Goal: Transaction & Acquisition: Register for event/course

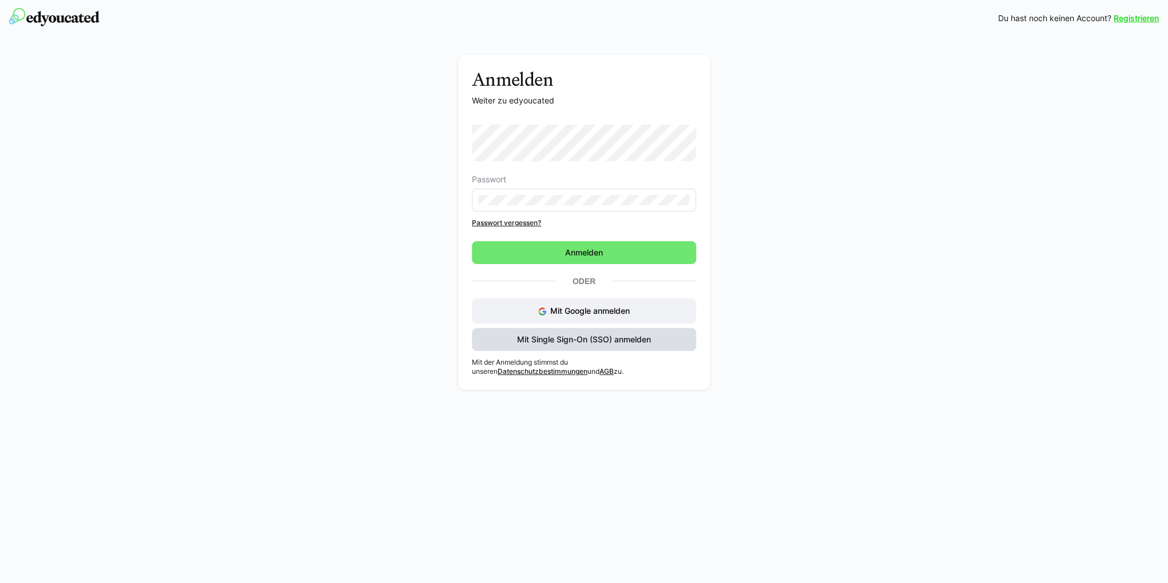
click at [568, 334] on span "Mit Single Sign-On (SSO) anmelden" at bounding box center [583, 339] width 137 height 11
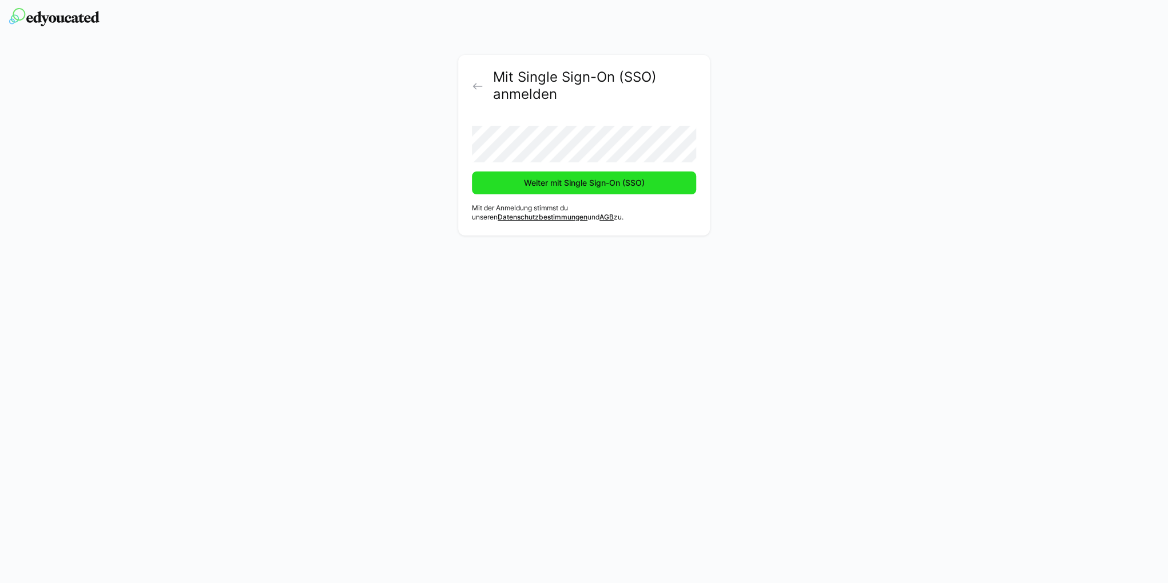
click at [579, 188] on span "Weiter mit Single Sign-On (SSO)" at bounding box center [584, 182] width 124 height 11
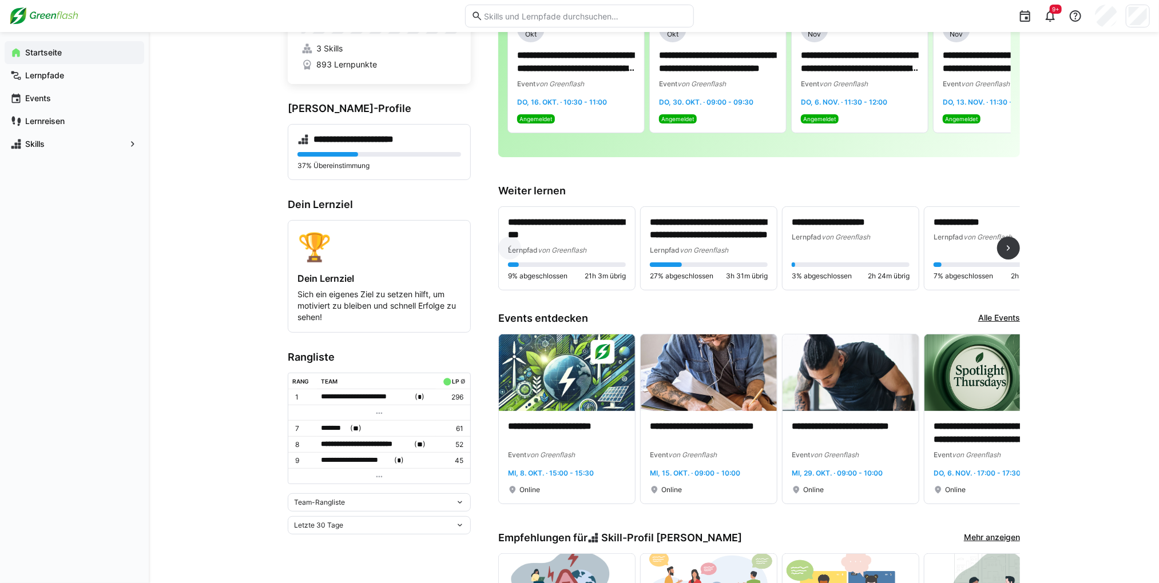
scroll to position [114, 0]
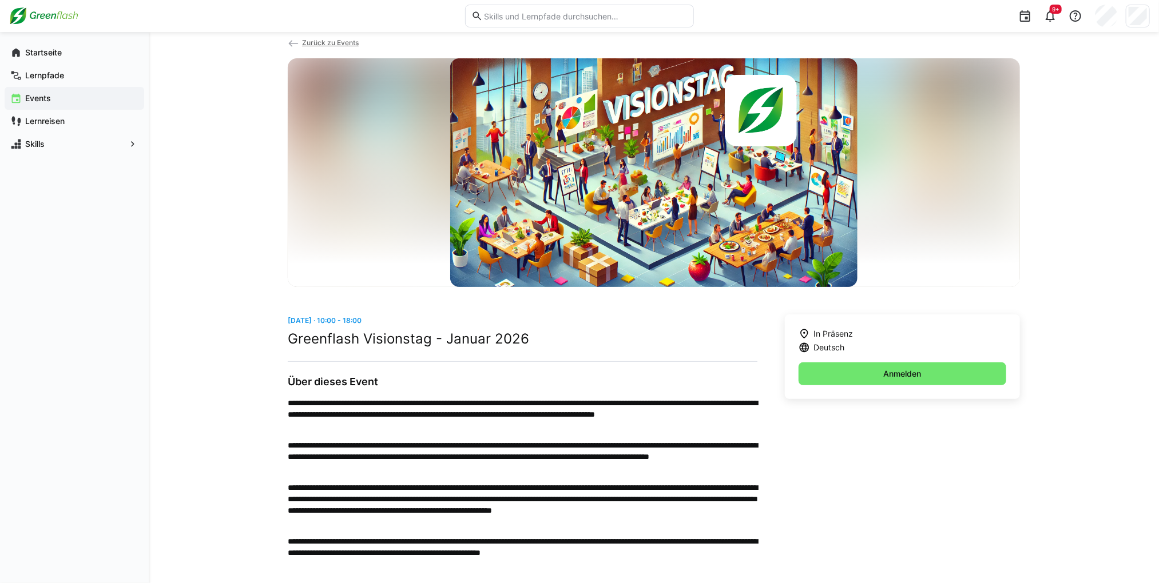
scroll to position [25, 0]
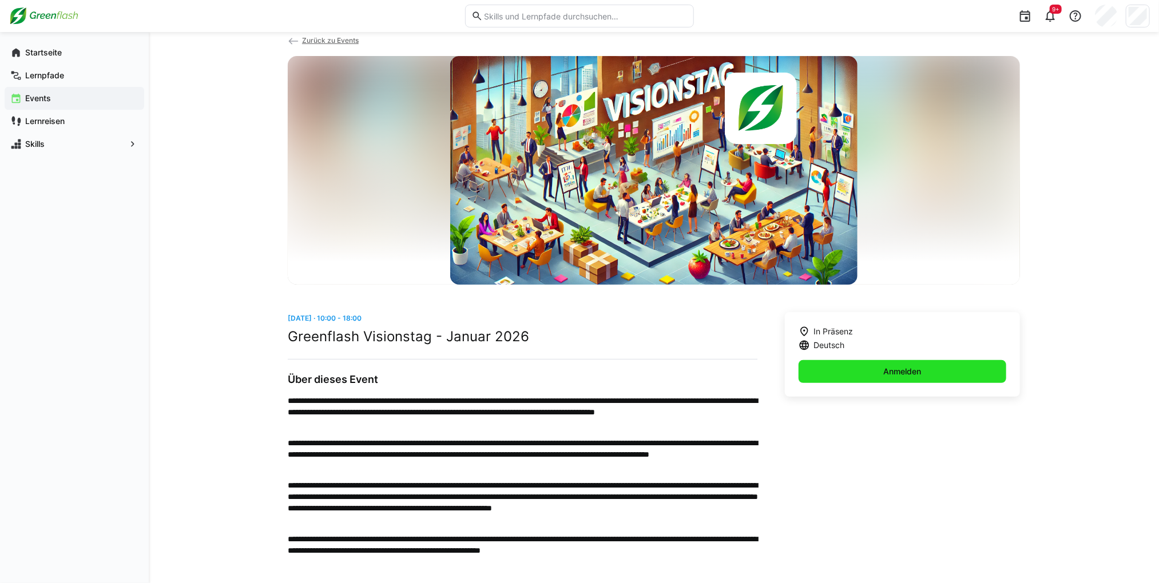
click at [862, 375] on span "Anmelden" at bounding box center [902, 371] width 208 height 23
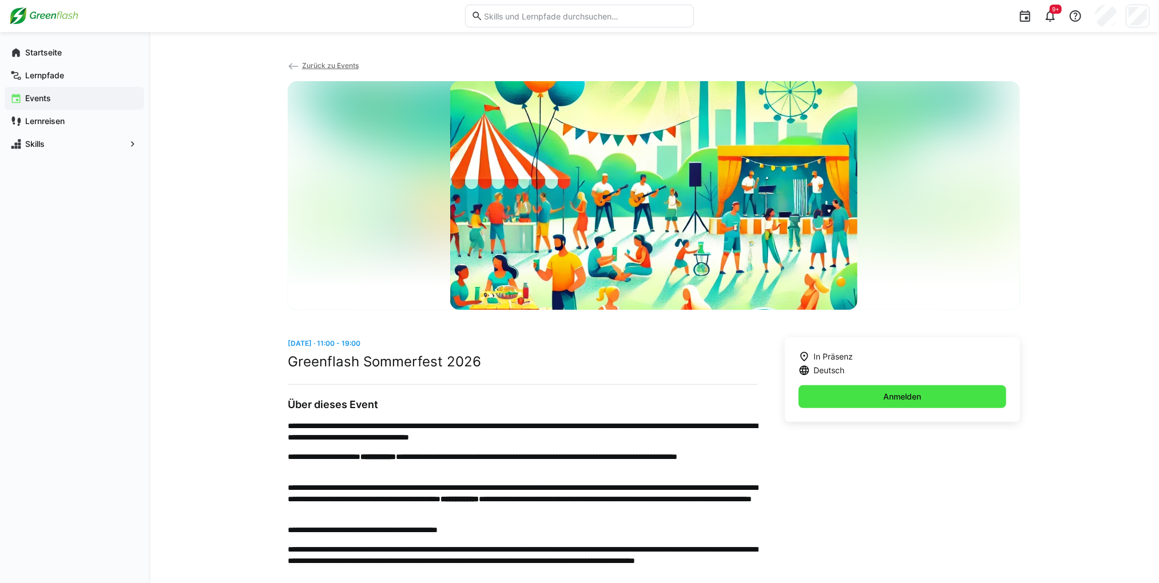
click at [958, 400] on span "Anmelden" at bounding box center [902, 396] width 208 height 23
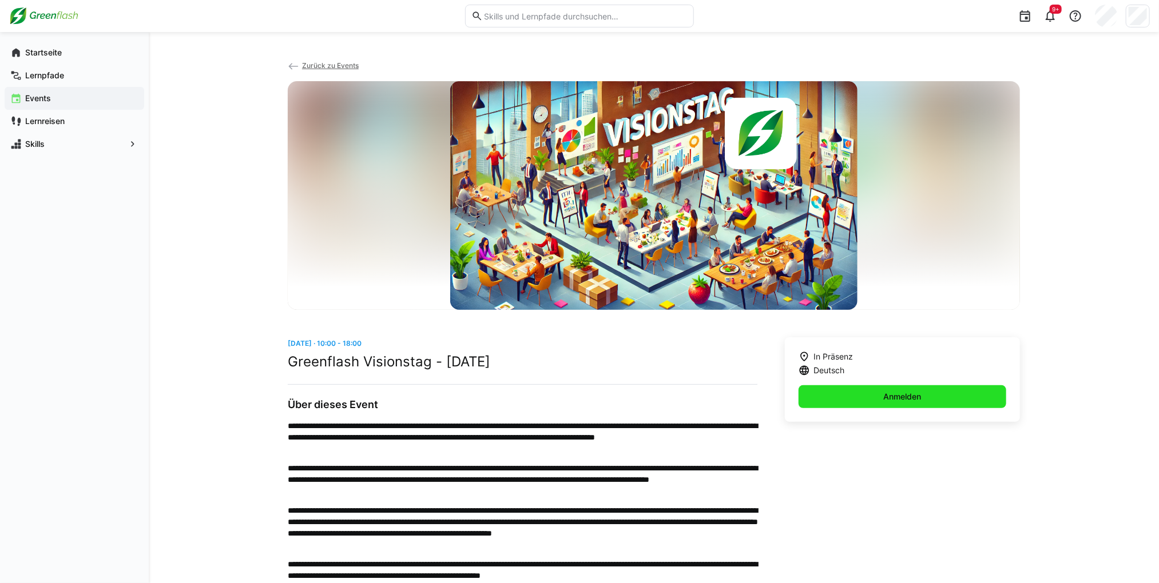
click at [853, 392] on span "Anmelden" at bounding box center [902, 396] width 208 height 23
